Goal: Check status: Check status

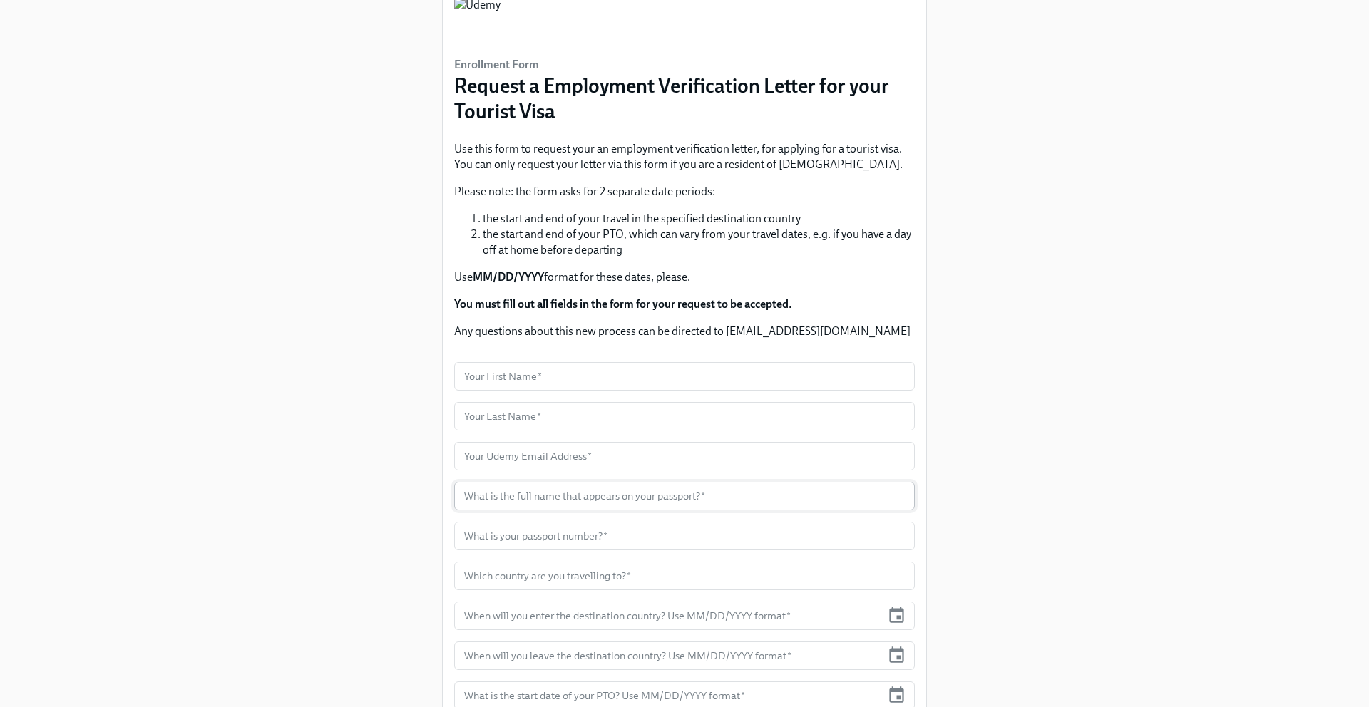
scroll to position [63, 0]
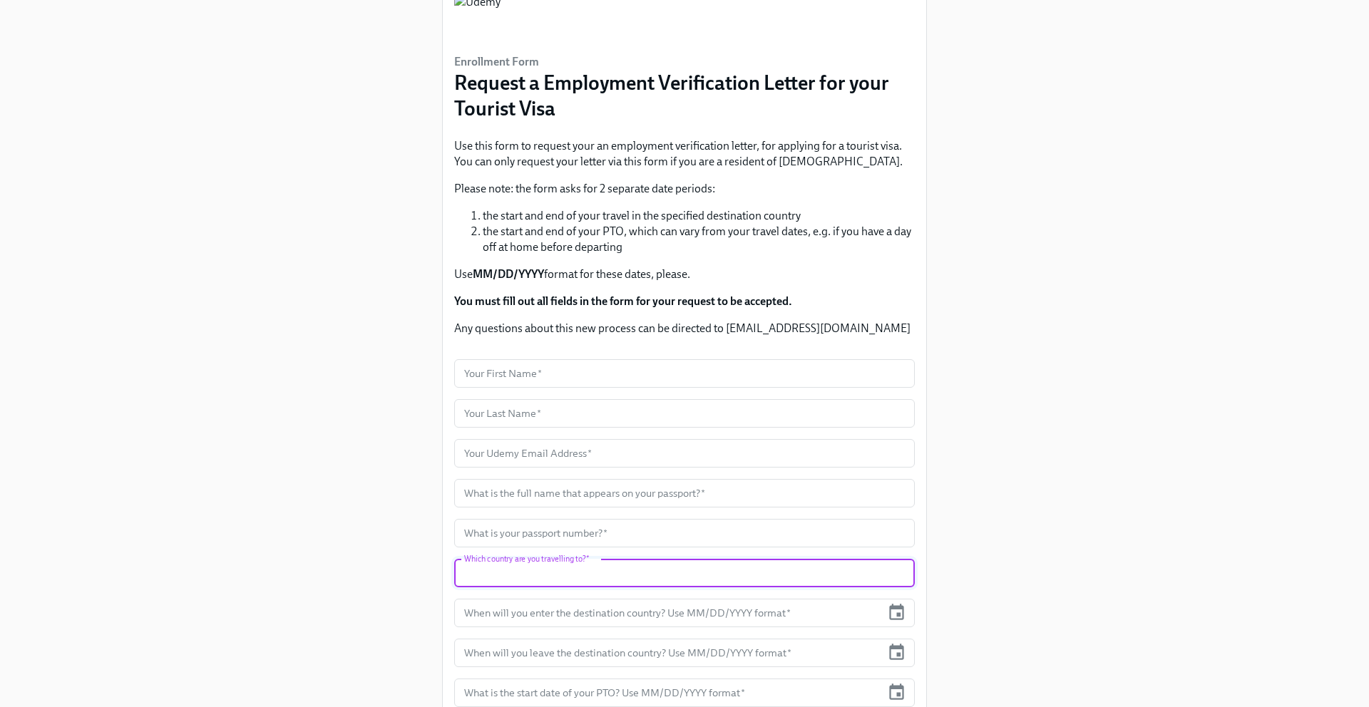
click at [751, 574] on input "text" at bounding box center [684, 573] width 461 height 29
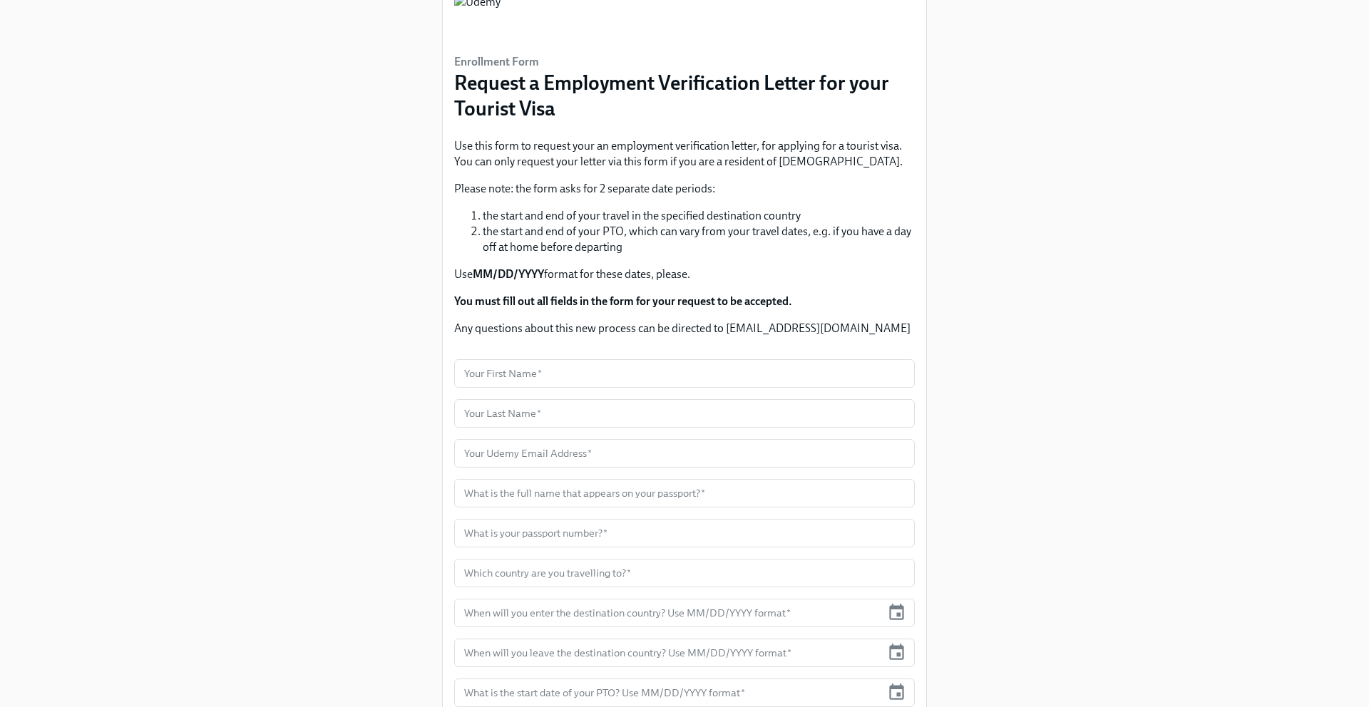
click at [964, 524] on div "Enrollment Form Request a Employment Verification Letter for your Tourist Visa …" at bounding box center [684, 394] width 1301 height 914
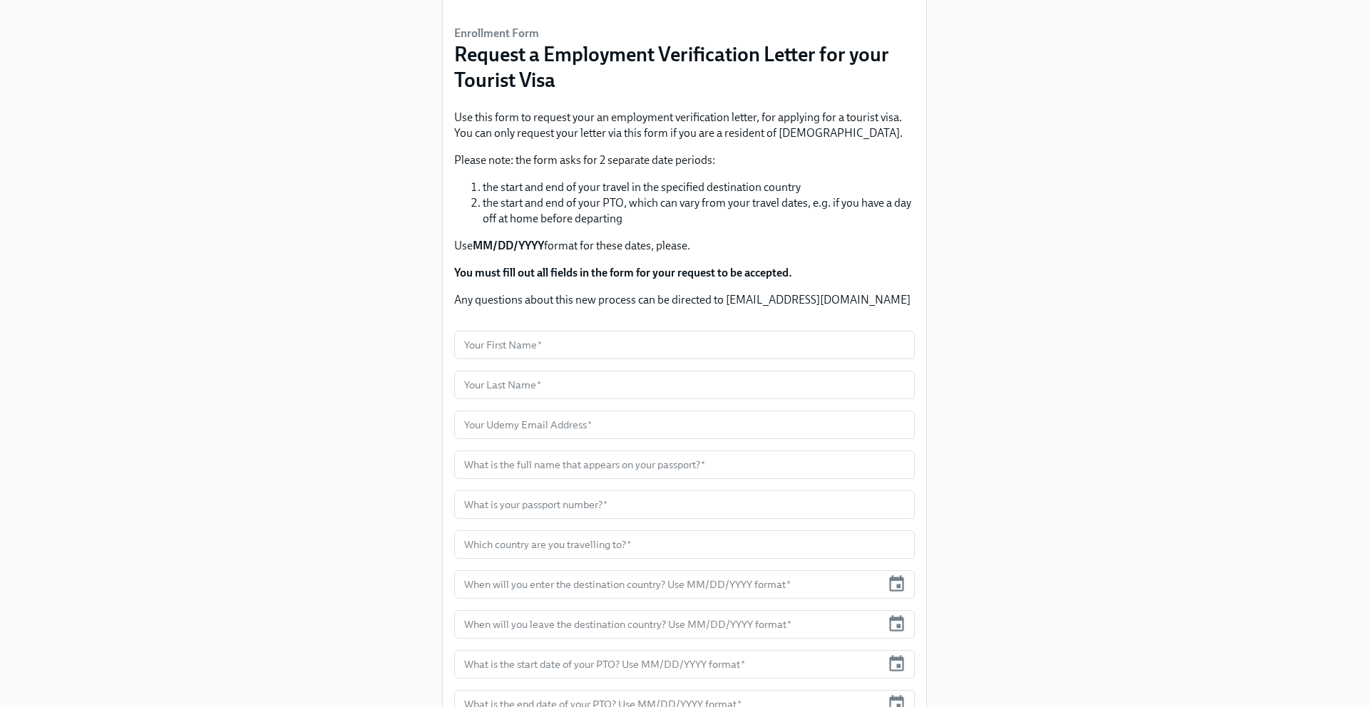
scroll to position [252, 0]
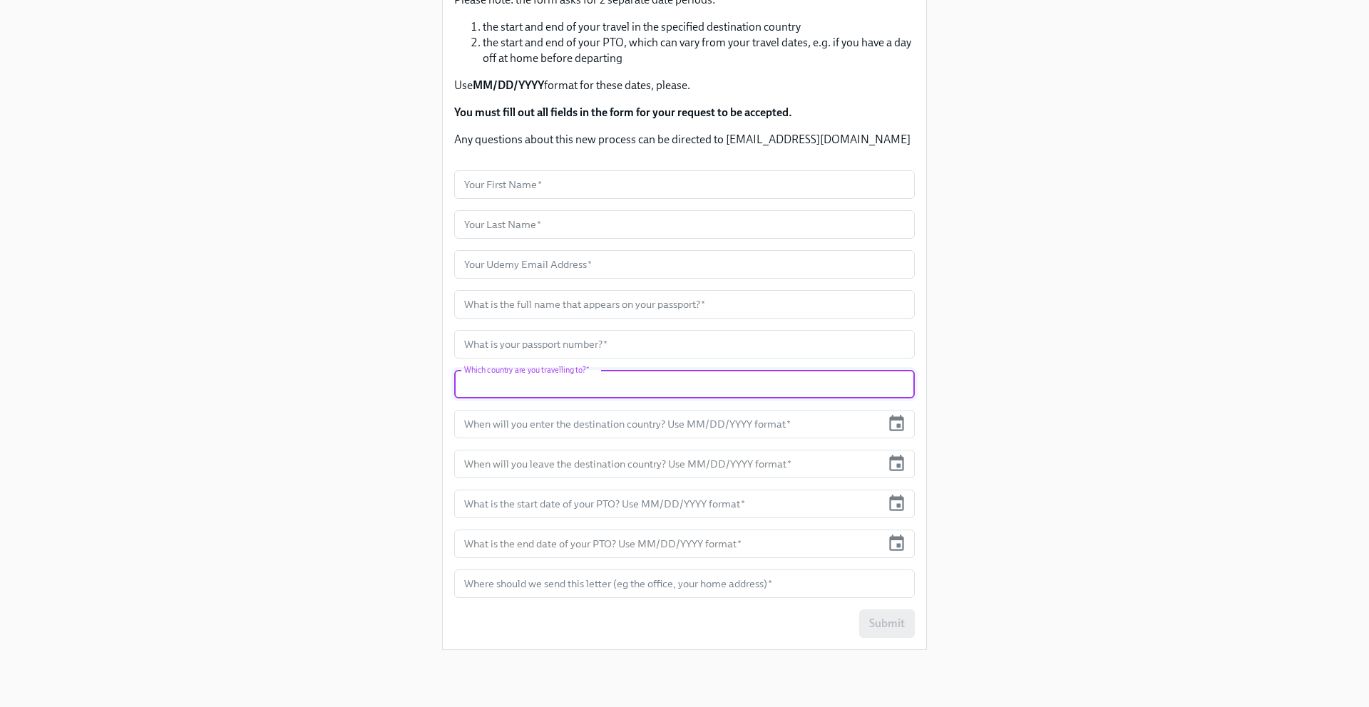
click at [762, 378] on input "text" at bounding box center [684, 384] width 461 height 29
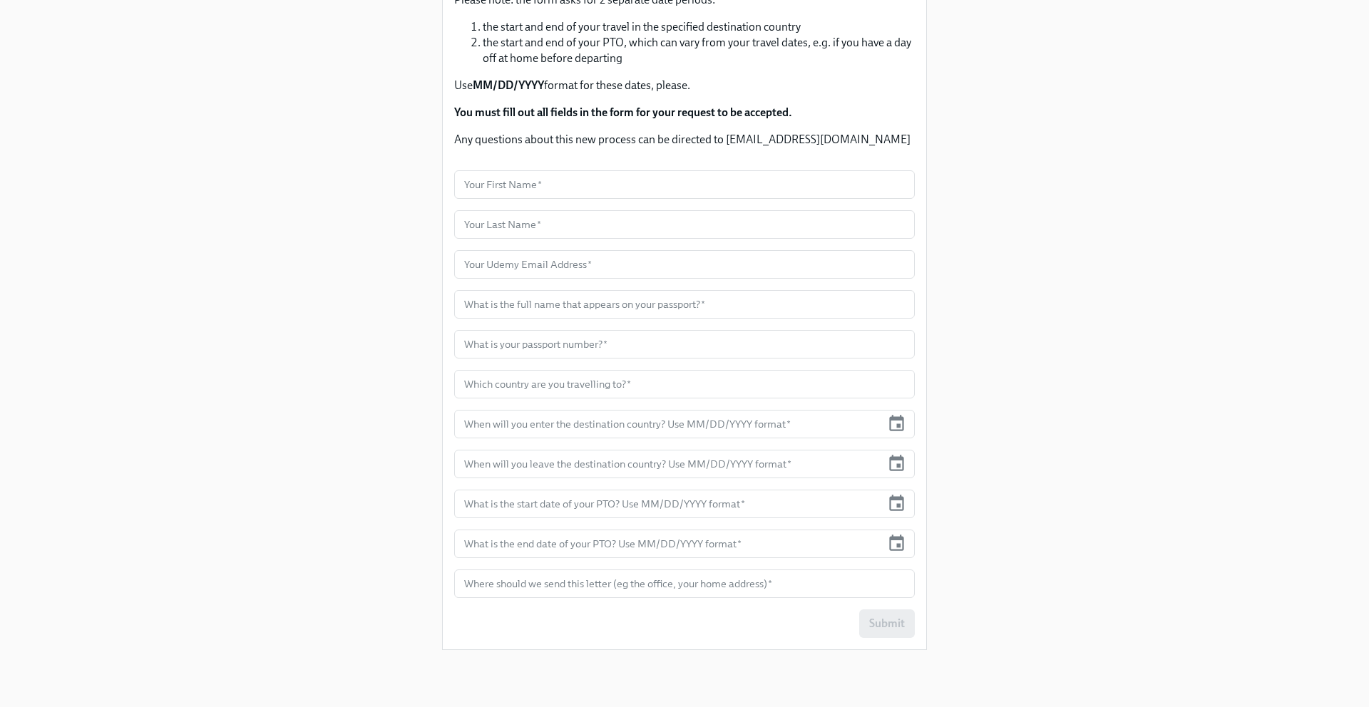
click at [1094, 237] on div "Enrollment Form Request a Employment Verification Letter for your Tourist Visa …" at bounding box center [684, 205] width 1301 height 914
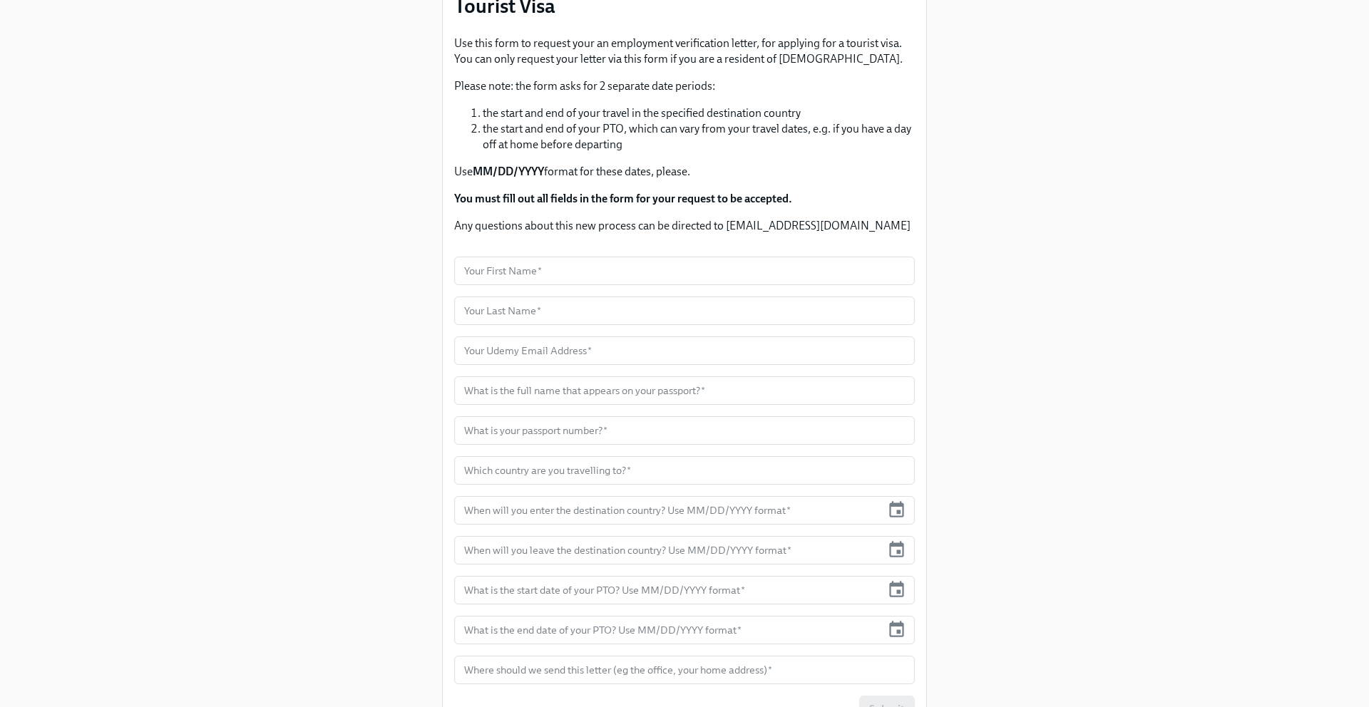
scroll to position [0, 0]
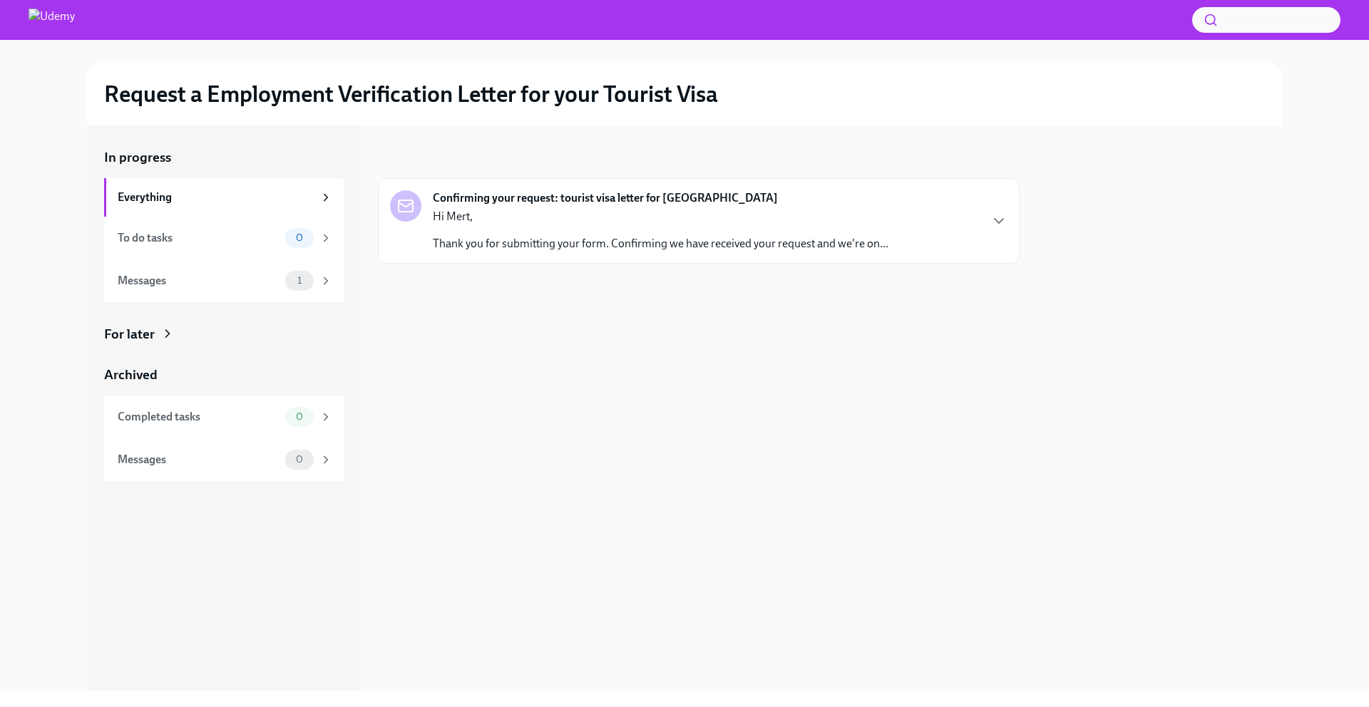
click at [765, 218] on p "Hi Mert," at bounding box center [661, 217] width 456 height 16
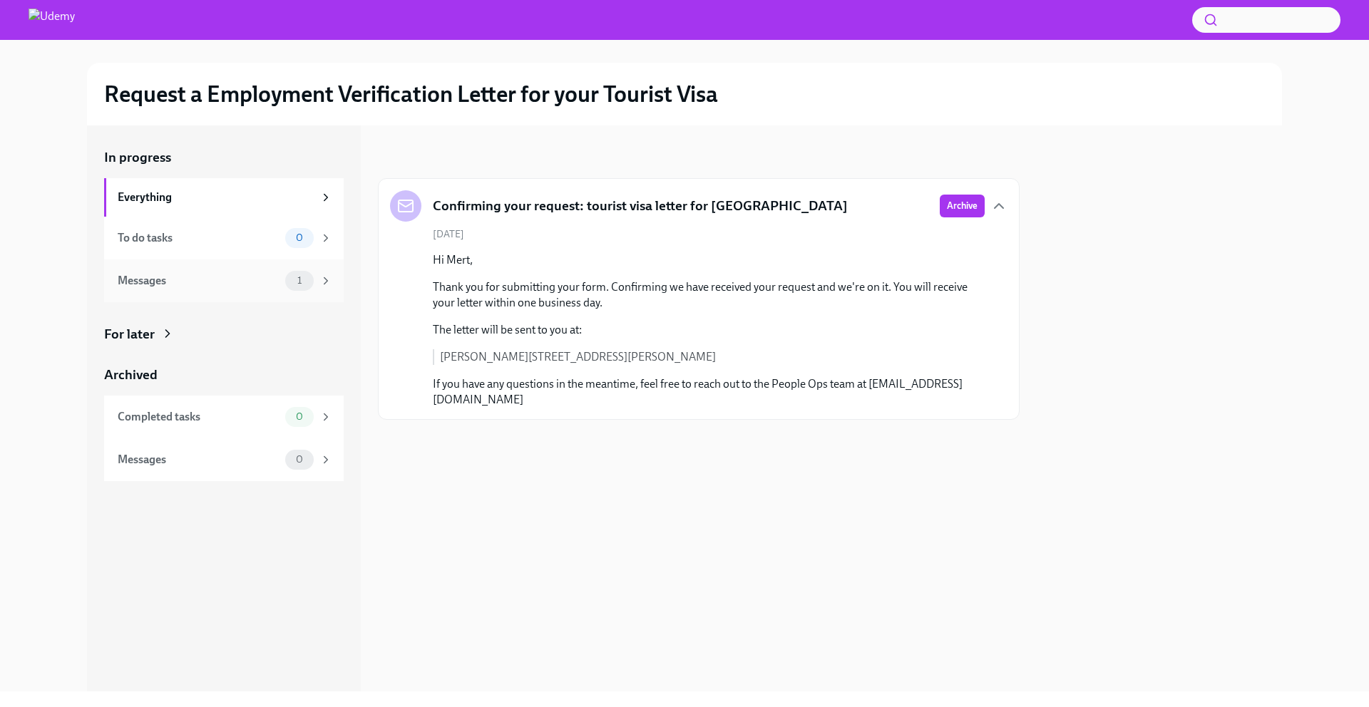
click at [256, 284] on div "Messages" at bounding box center [199, 281] width 162 height 16
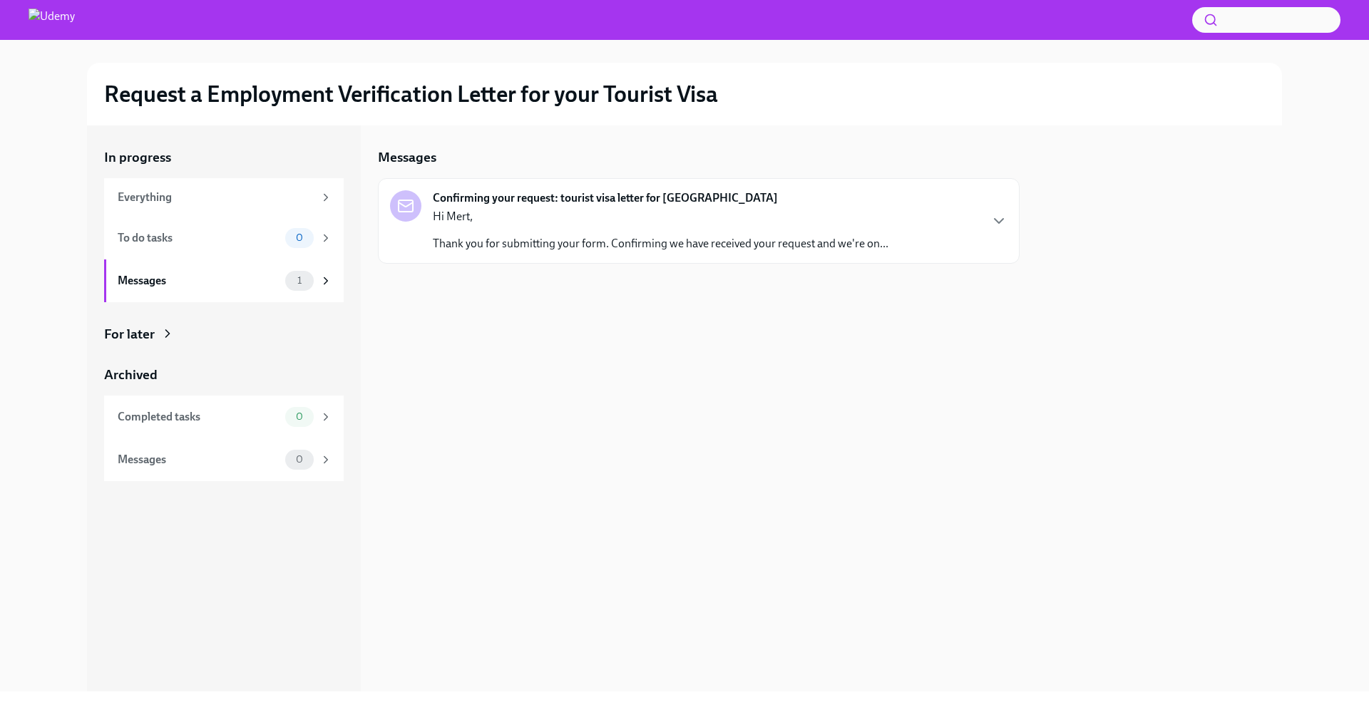
click at [545, 227] on div "Hi Mert, Thank you for submitting your form. Confirming we have received your r…" at bounding box center [661, 230] width 456 height 43
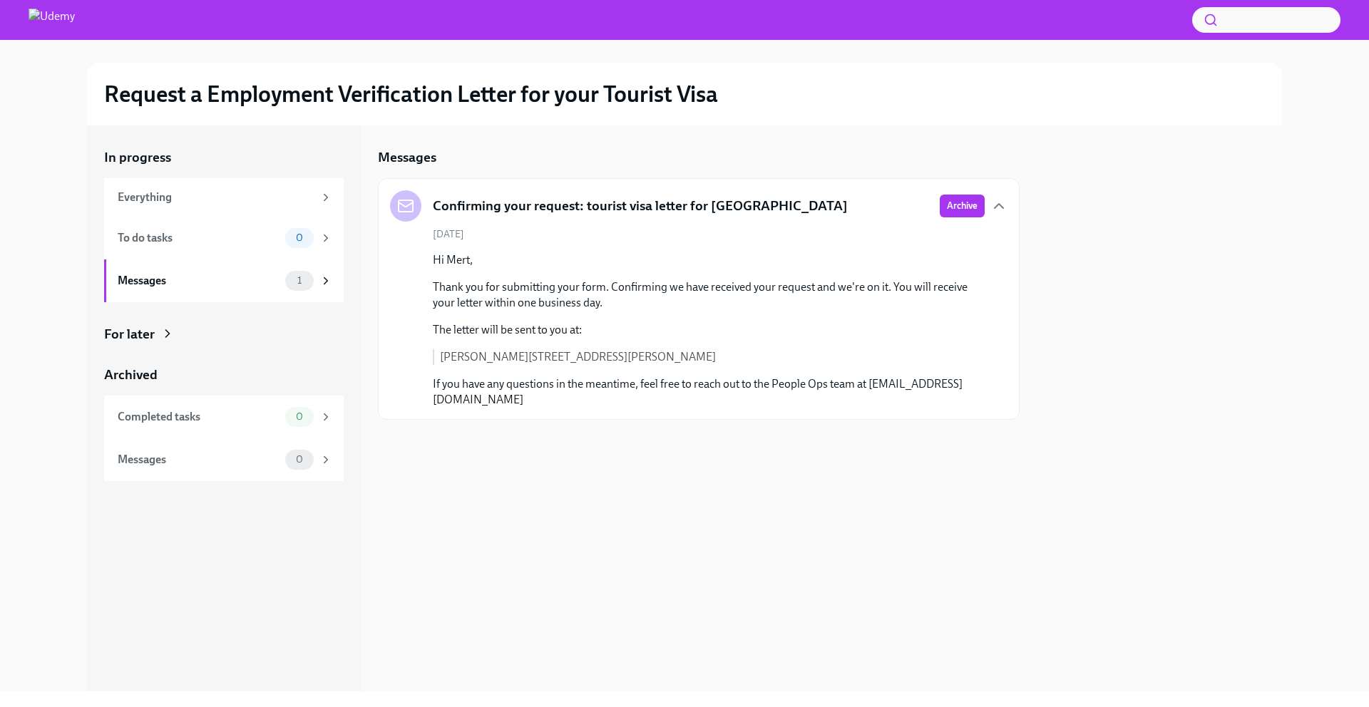
click at [858, 376] on p "If you have any questions in the meantime, feel free to reach out to the People…" at bounding box center [709, 391] width 552 height 31
